Goal: Task Accomplishment & Management: Manage account settings

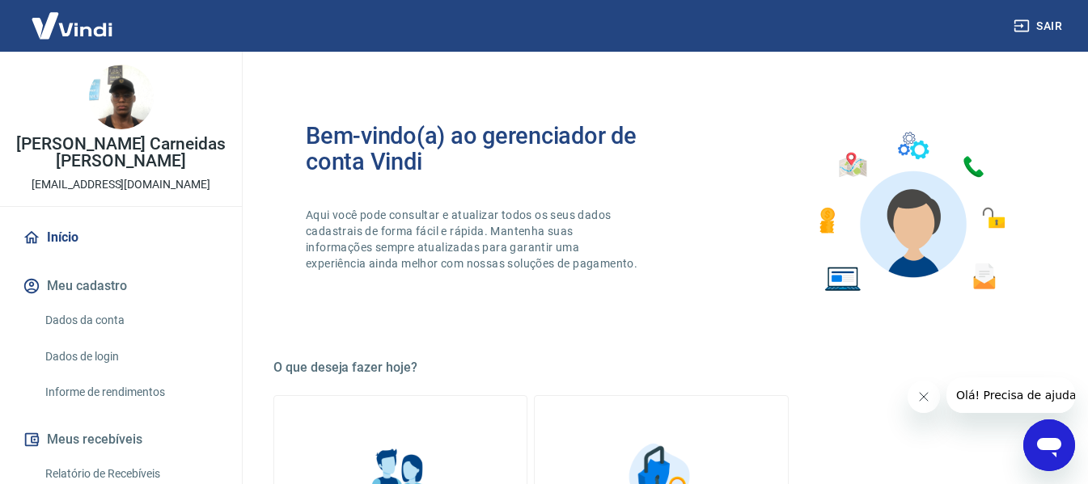
click at [87, 287] on button "Meu cadastro" at bounding box center [120, 287] width 203 height 36
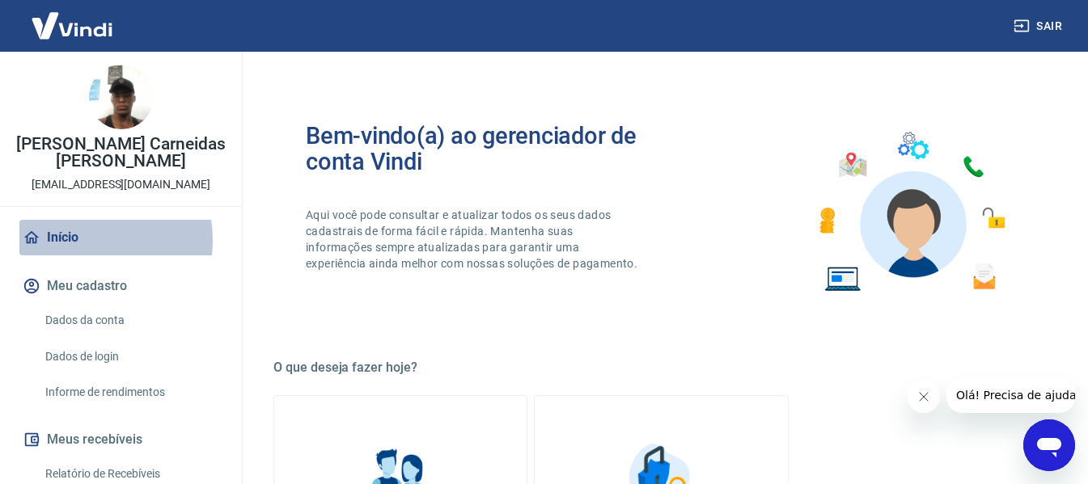
click at [81, 240] on link "Início" at bounding box center [120, 238] width 203 height 36
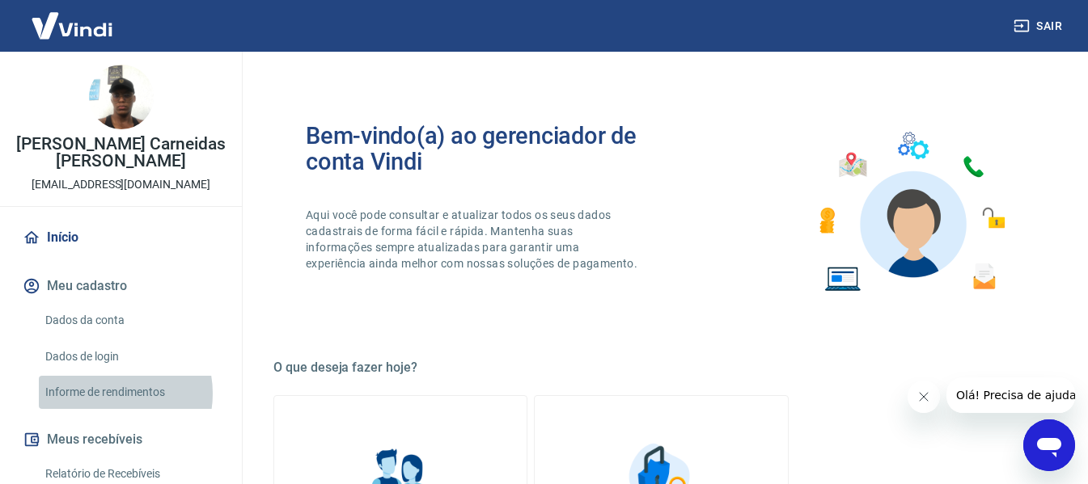
click at [104, 394] on link "Informe de rendimentos" at bounding box center [131, 392] width 184 height 33
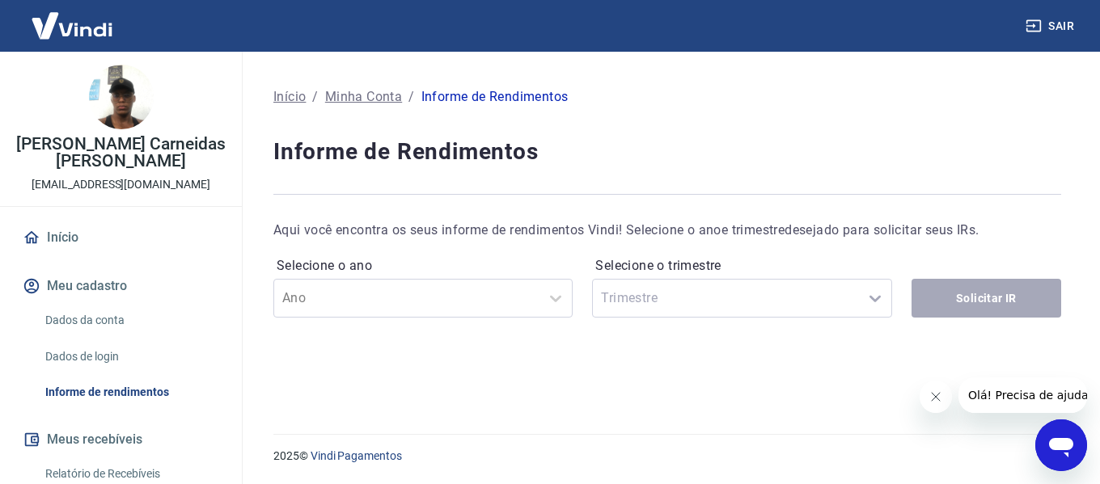
click at [98, 374] on div "Dados da conta Dados de login Informe de rendimentos" at bounding box center [120, 356] width 203 height 105
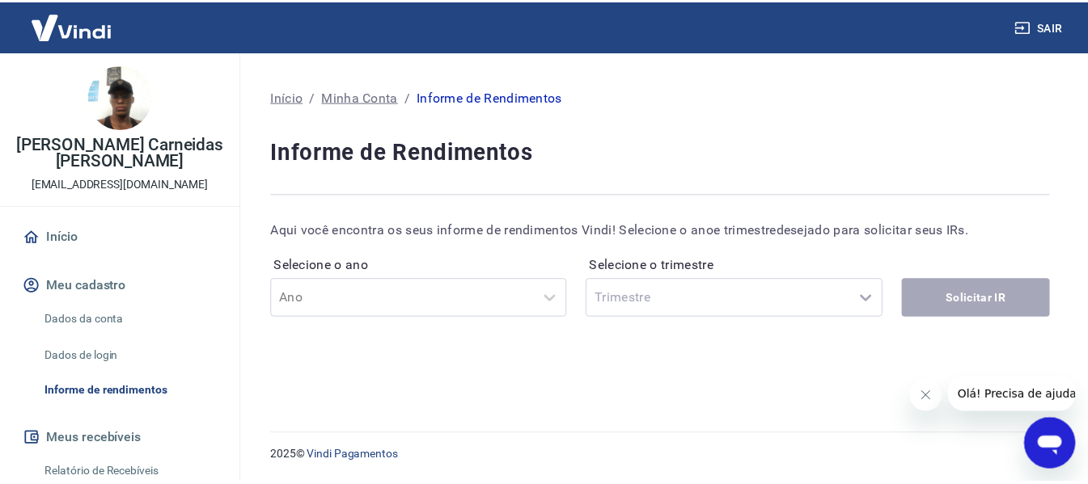
scroll to position [243, 0]
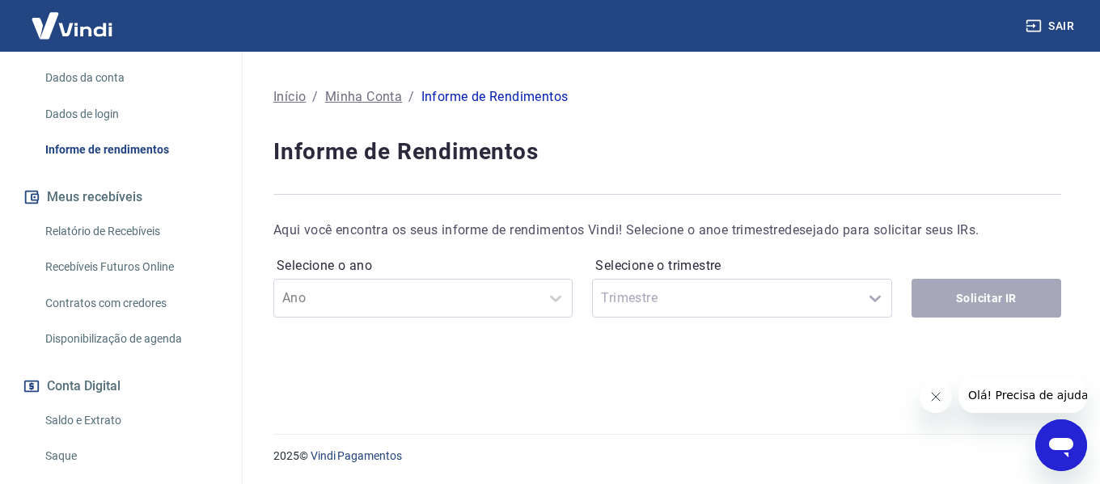
click at [120, 230] on link "Relatório de Recebíveis" at bounding box center [131, 231] width 184 height 33
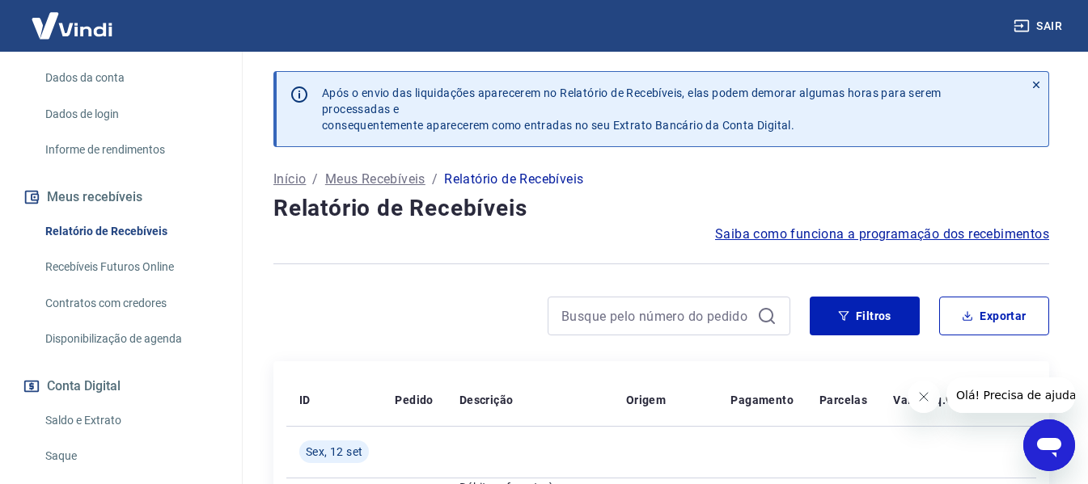
scroll to position [377, 0]
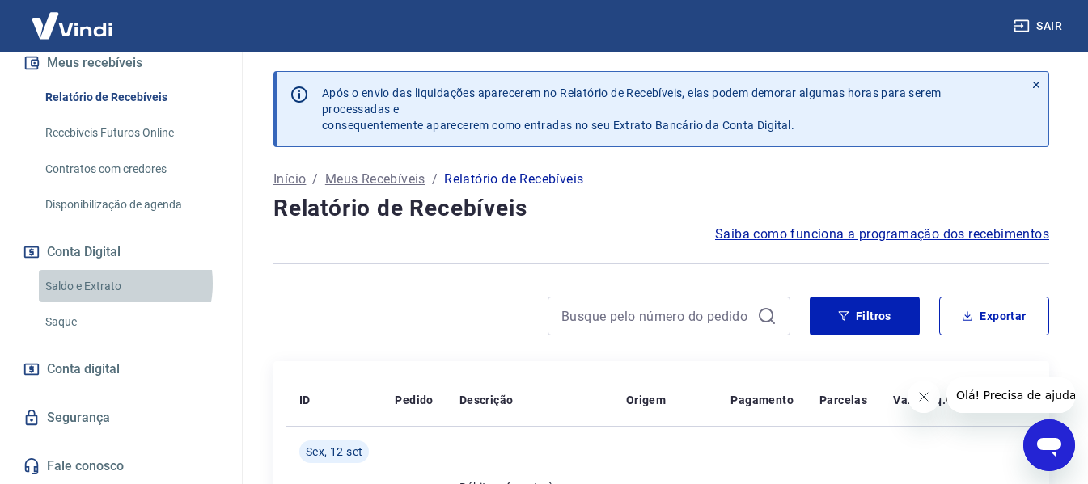
click at [106, 283] on link "Saldo e Extrato" at bounding box center [131, 286] width 184 height 33
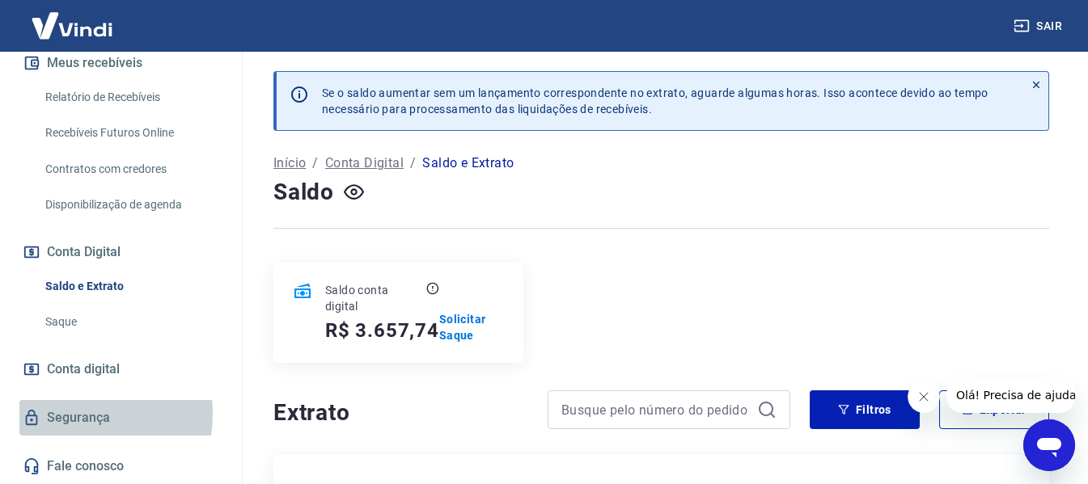
click at [74, 414] on link "Segurança" at bounding box center [120, 418] width 203 height 36
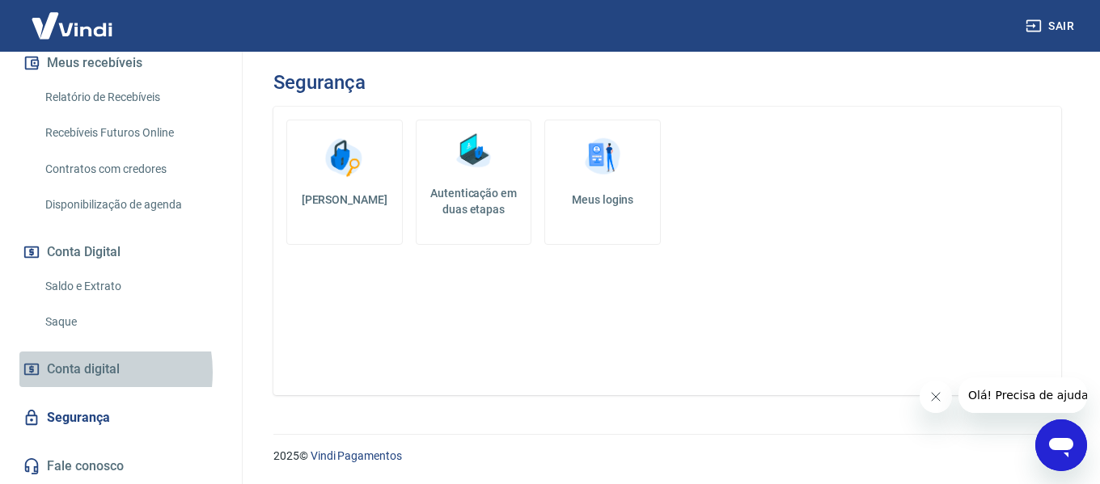
click at [78, 372] on span "Conta digital" at bounding box center [83, 369] width 73 height 23
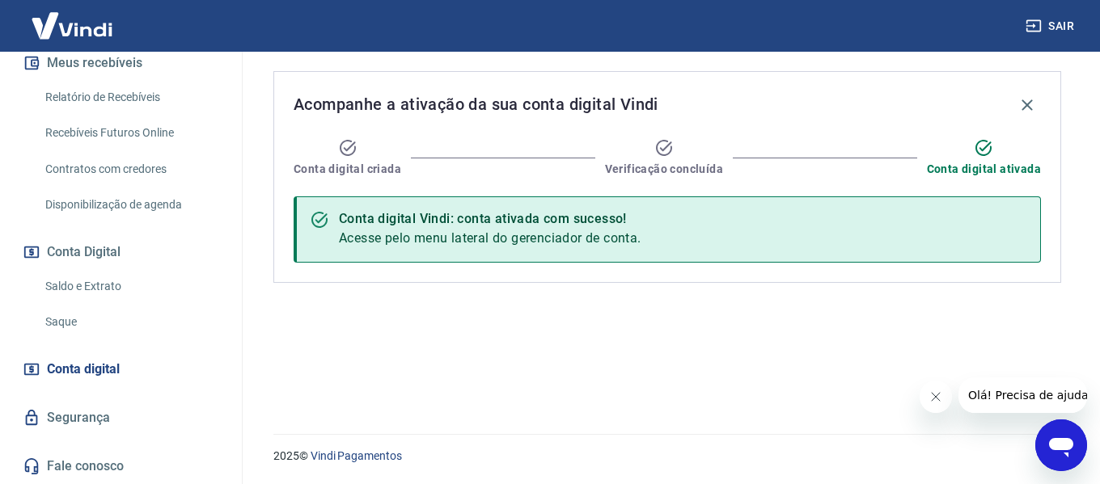
click at [69, 318] on link "Saque" at bounding box center [131, 322] width 184 height 33
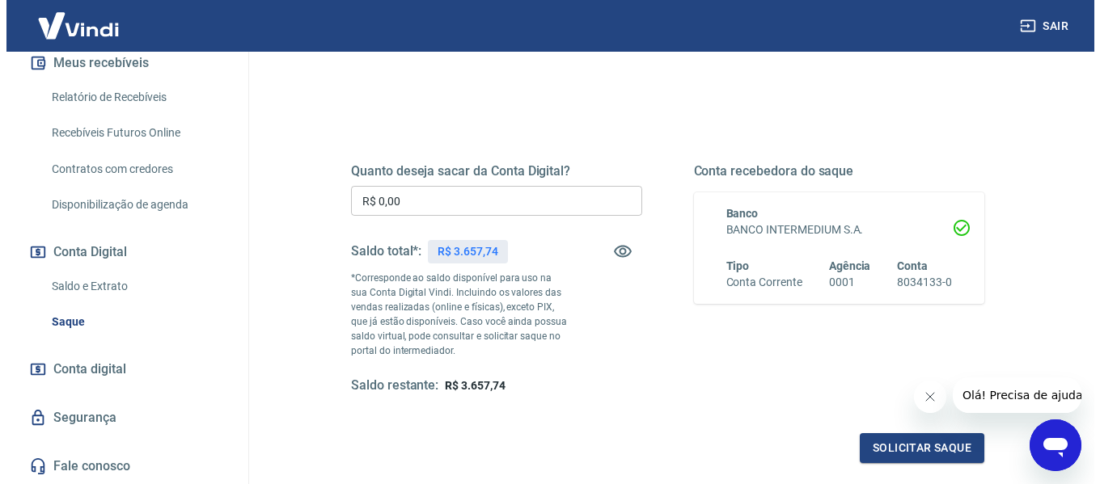
scroll to position [243, 0]
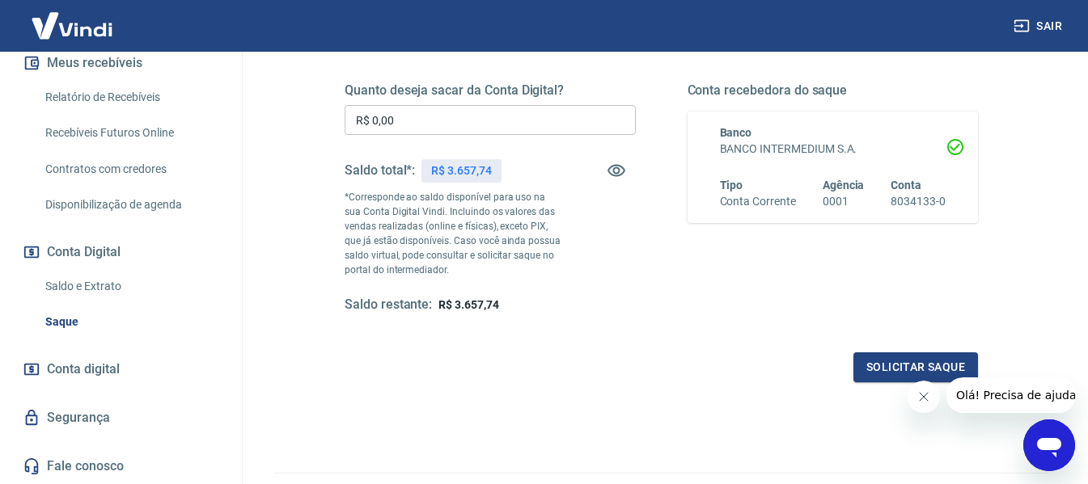
click at [406, 120] on input "R$ 0,00" at bounding box center [490, 120] width 291 height 30
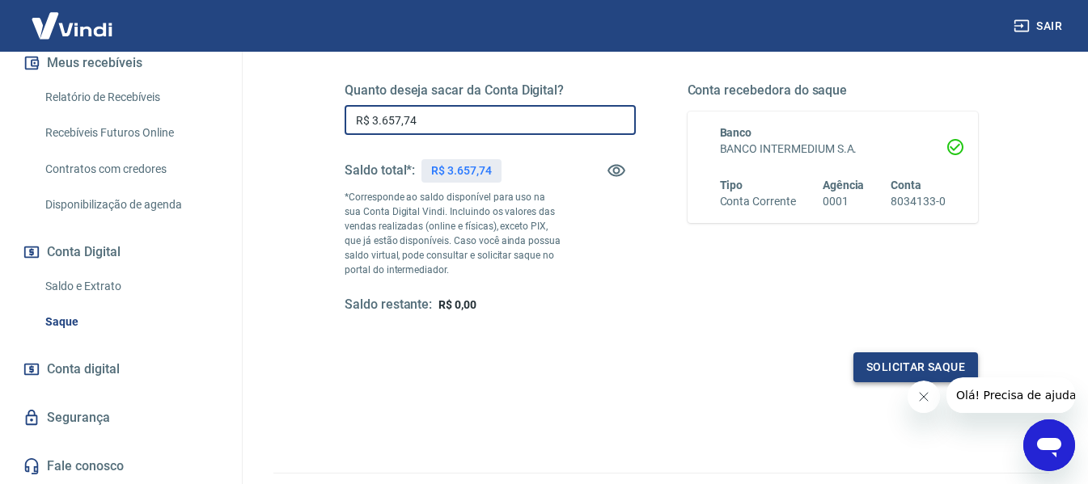
type input "R$ 3.657,74"
click at [884, 370] on button "Solicitar saque" at bounding box center [915, 368] width 125 height 30
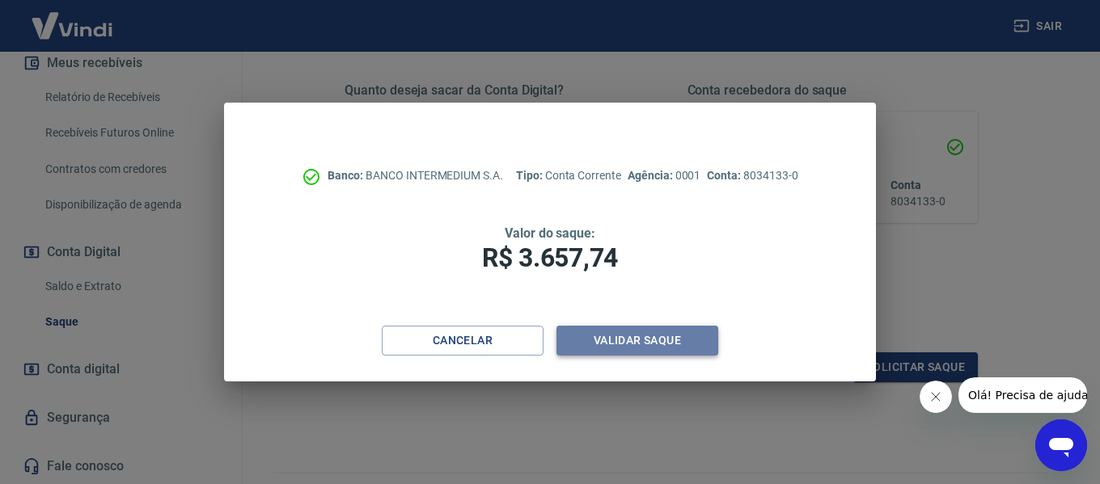
click at [659, 336] on button "Validar saque" at bounding box center [637, 341] width 162 height 30
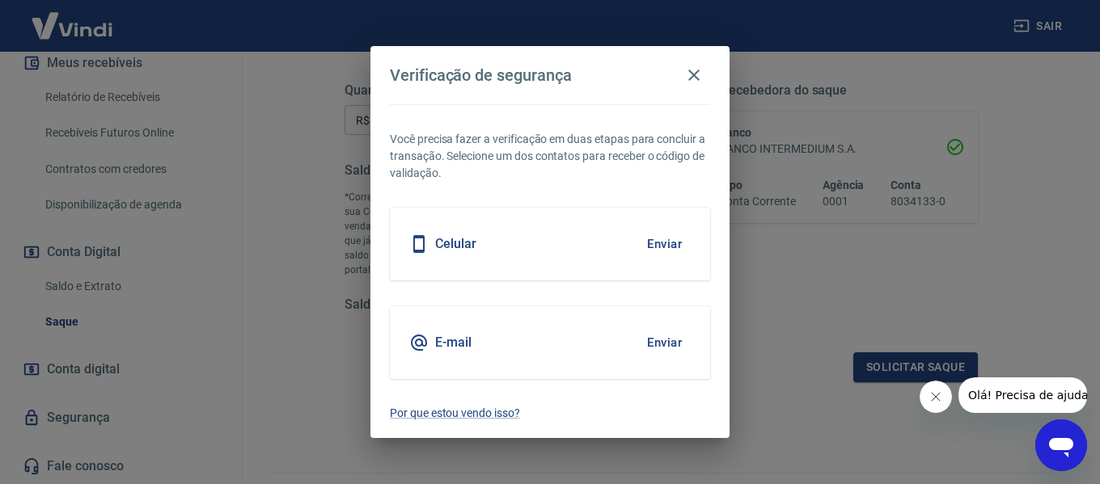
click at [561, 239] on div "Celular Enviar" at bounding box center [550, 244] width 320 height 73
click at [660, 247] on button "Enviar" at bounding box center [664, 244] width 53 height 34
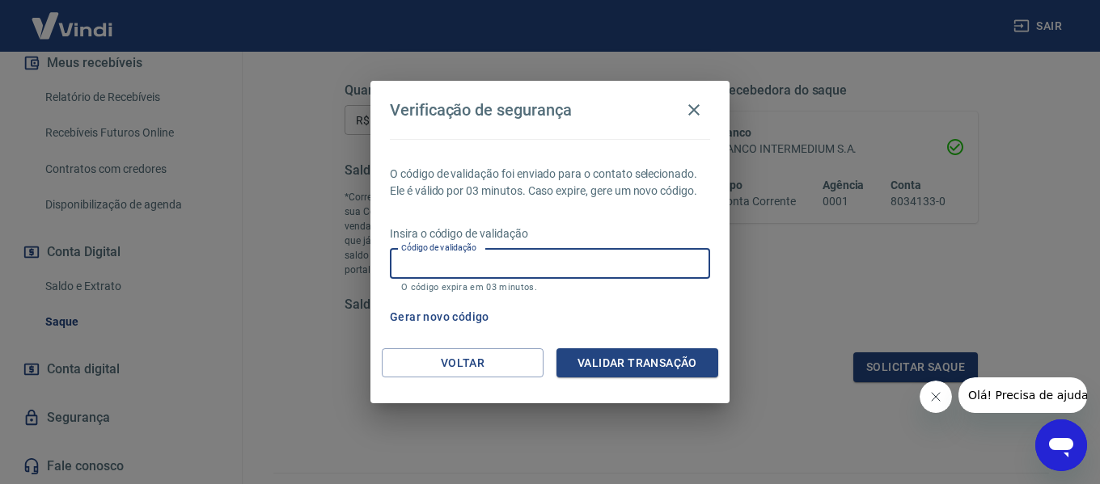
click at [468, 262] on input "Código de validação" at bounding box center [550, 264] width 320 height 30
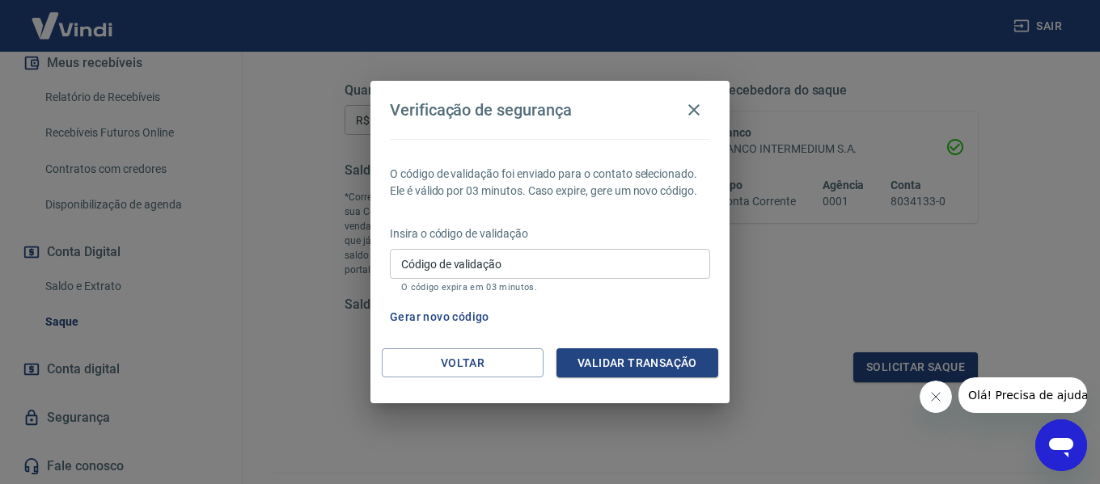
click at [331, 343] on div "Verificação de segurança O código de validação foi enviado para o contato selec…" at bounding box center [550, 242] width 1100 height 484
click at [497, 280] on div "Código de validação Código de validação O código expira em 03 minutos." at bounding box center [550, 271] width 320 height 44
click at [512, 264] on input "Código de validação" at bounding box center [550, 264] width 320 height 30
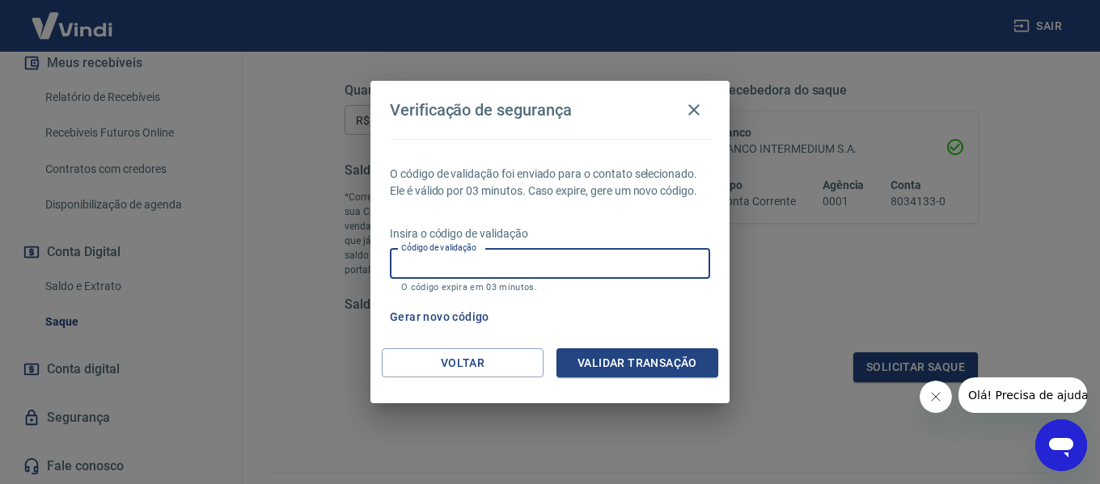
click at [260, 298] on div "Verificação de segurança O código de validação foi enviado para o contato selec…" at bounding box center [550, 242] width 1100 height 484
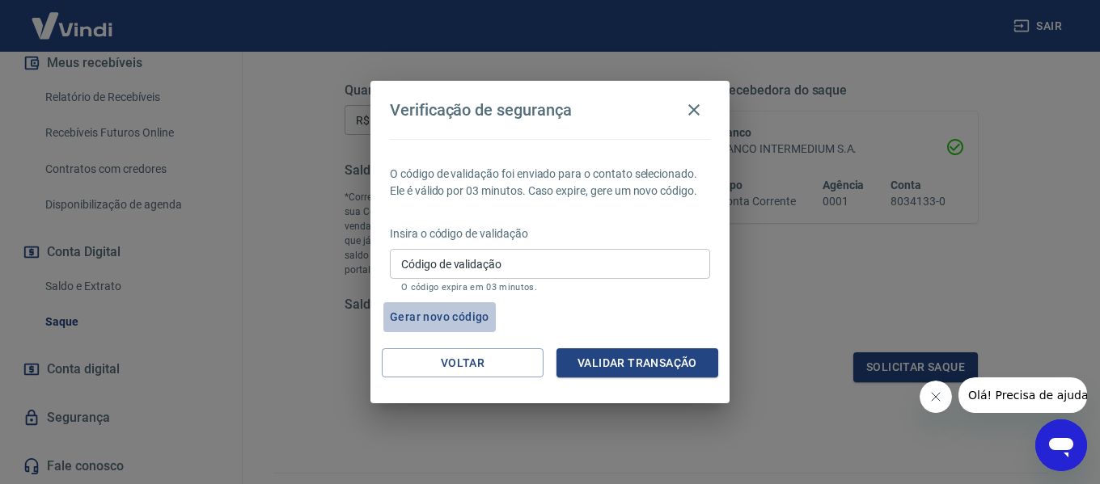
click at [468, 311] on button "Gerar novo código" at bounding box center [439, 317] width 112 height 30
click at [488, 277] on input "Código de validação" at bounding box center [550, 264] width 320 height 30
click at [321, 294] on div "Verificação de segurança O código de validação foi enviado para o contato selec…" at bounding box center [550, 242] width 1100 height 484
click at [444, 256] on div "Código de validação Código de validação O código expira em 03 minutos." at bounding box center [550, 271] width 320 height 44
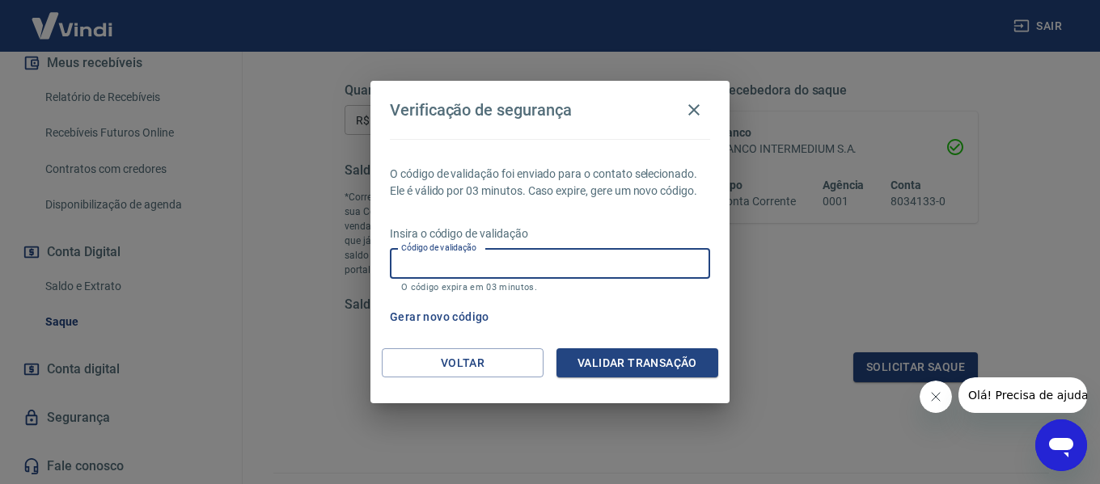
type input "715620"
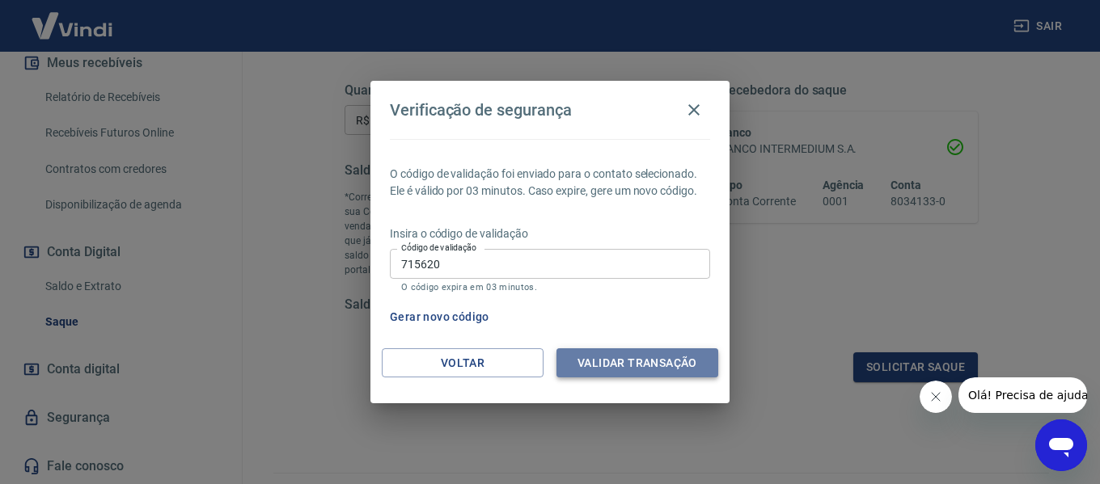
click at [577, 359] on button "Validar transação" at bounding box center [637, 364] width 162 height 30
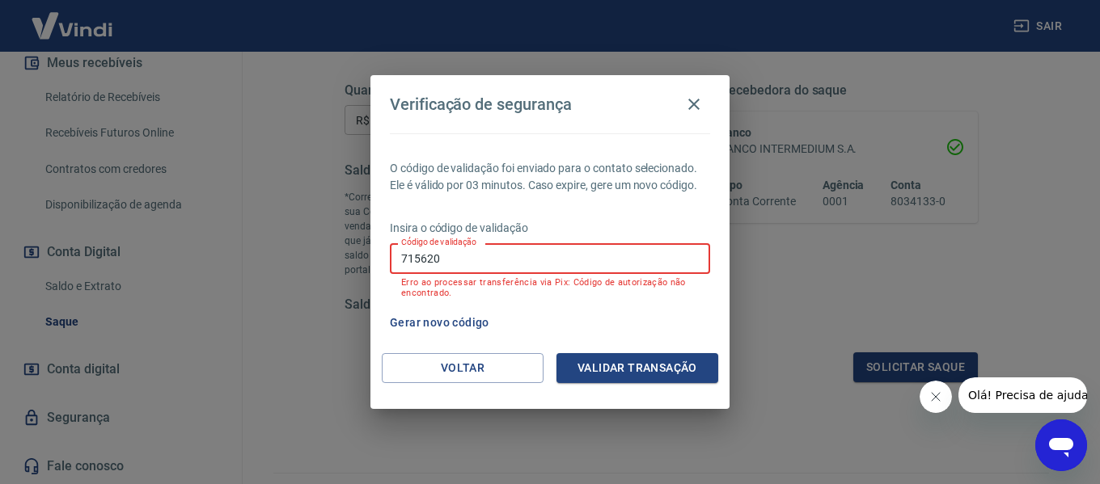
drag, startPoint x: 476, startPoint y: 265, endPoint x: 361, endPoint y: 250, distance: 116.7
click at [361, 250] on div "Verificação de segurança O código de validação foi enviado para o contato selec…" at bounding box center [550, 242] width 1100 height 484
click at [800, 86] on div "Verificação de segurança O código de validação foi enviado para o contato selec…" at bounding box center [550, 242] width 1100 height 484
